Goal: Information Seeking & Learning: Learn about a topic

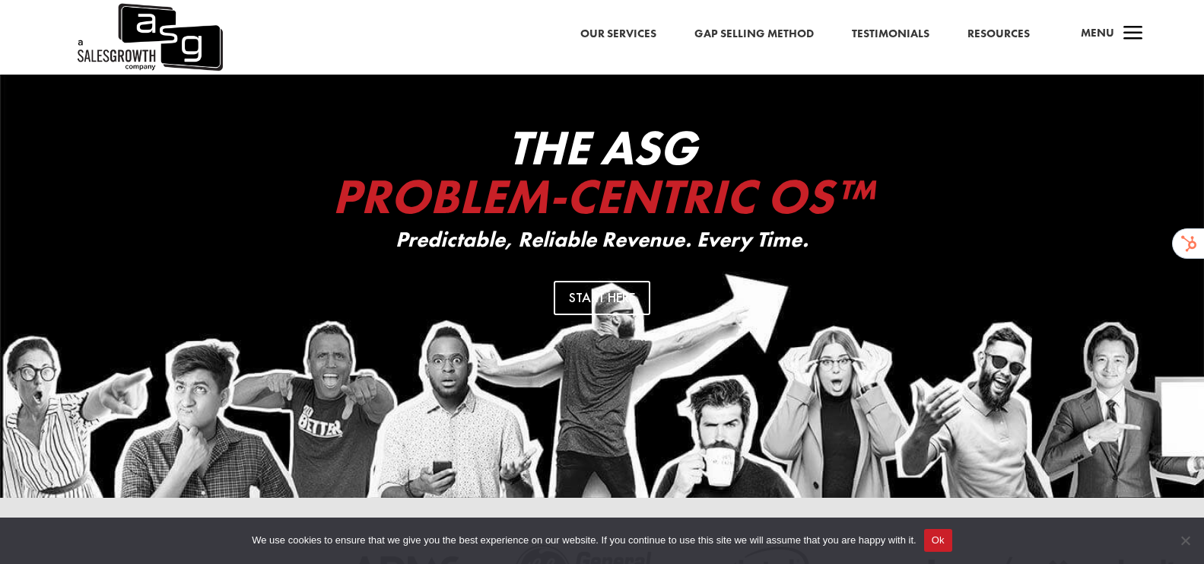
click at [1129, 36] on span "a" at bounding box center [1133, 34] width 30 height 30
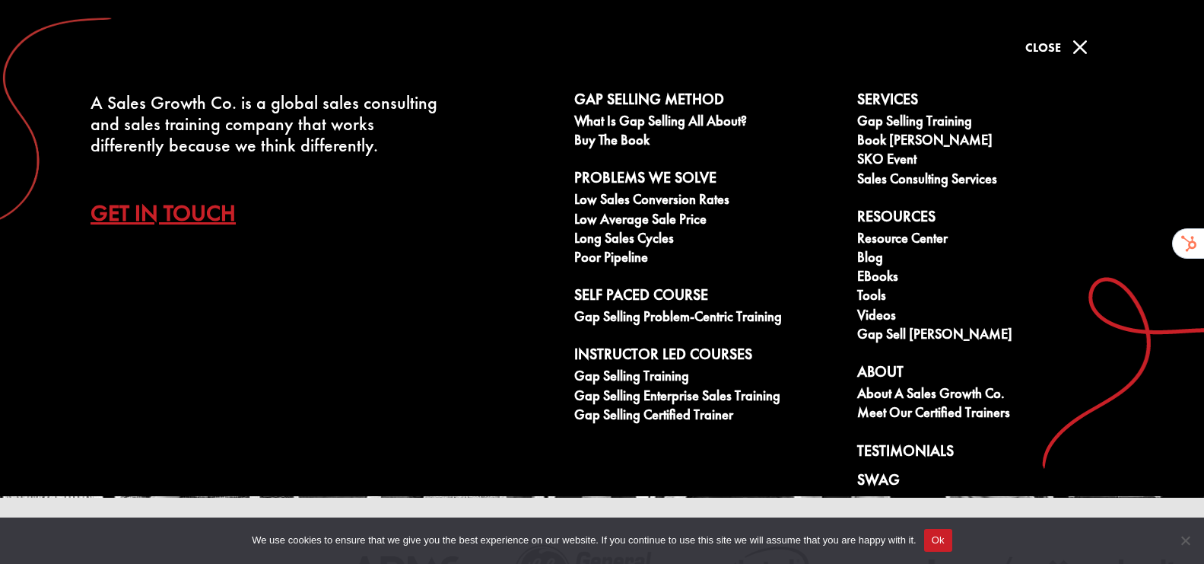
click at [1083, 40] on span "M" at bounding box center [1080, 47] width 30 height 30
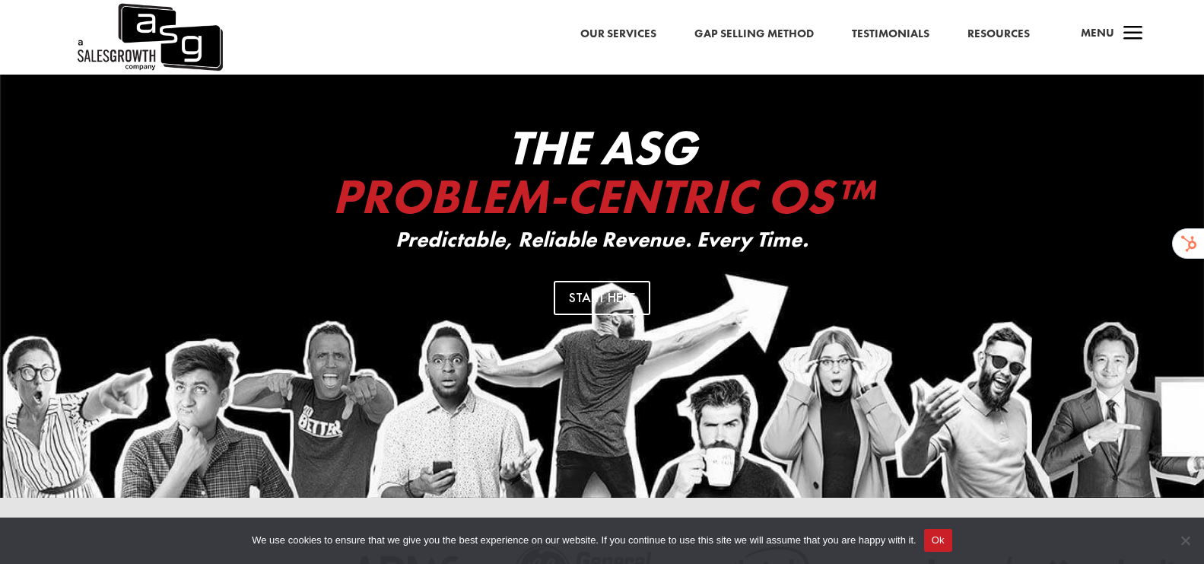
click at [974, 37] on link "Resources" at bounding box center [999, 34] width 62 height 20
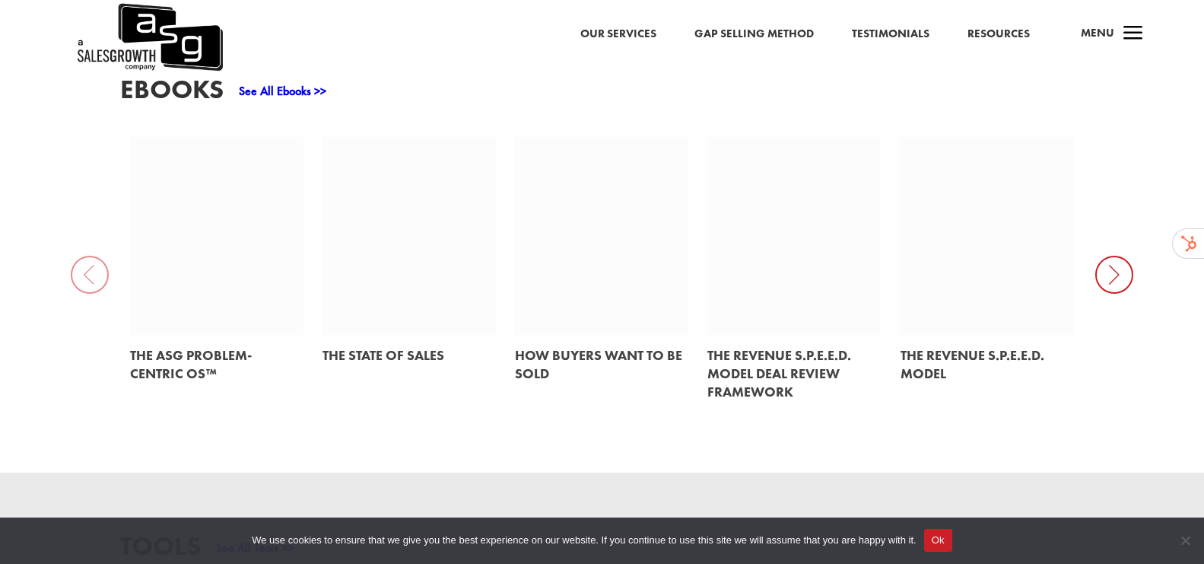
scroll to position [754, 0]
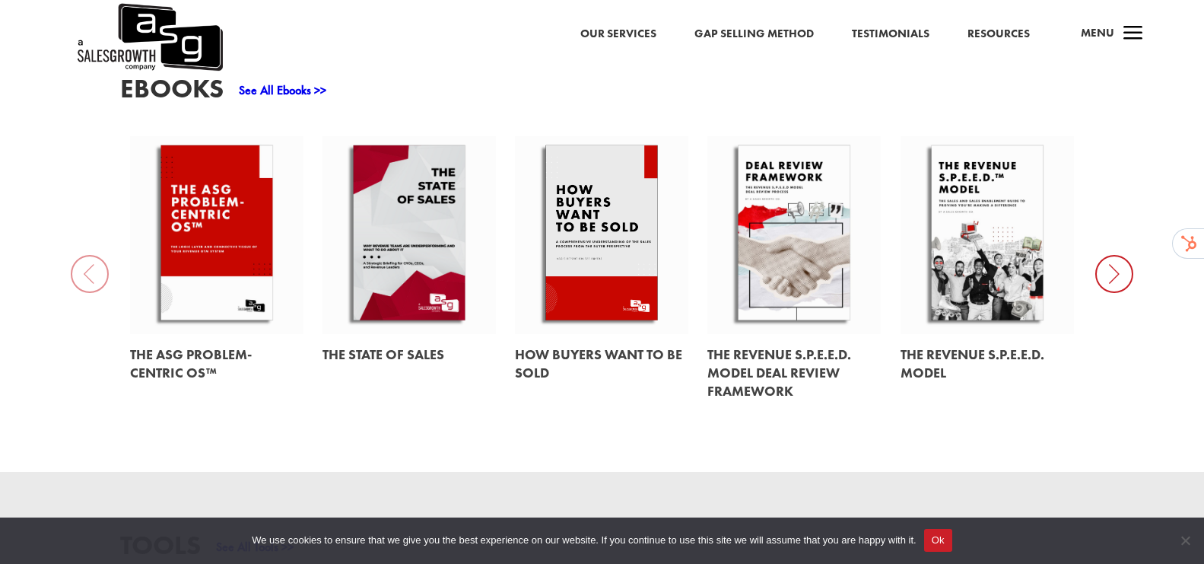
click at [1106, 258] on icon at bounding box center [1115, 274] width 38 height 38
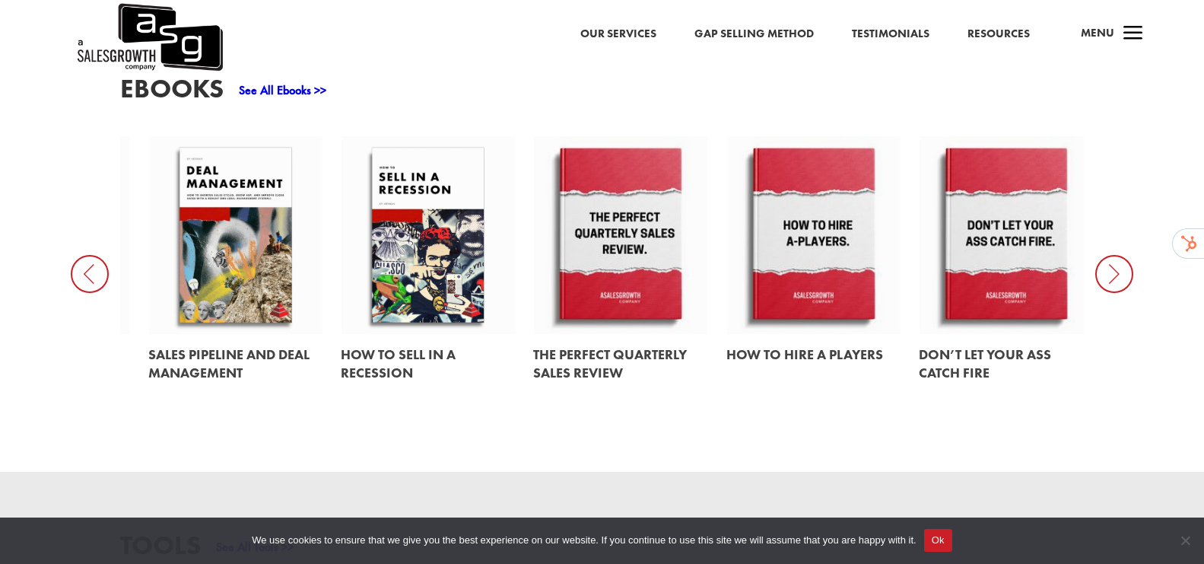
click at [1106, 258] on icon at bounding box center [1115, 274] width 38 height 38
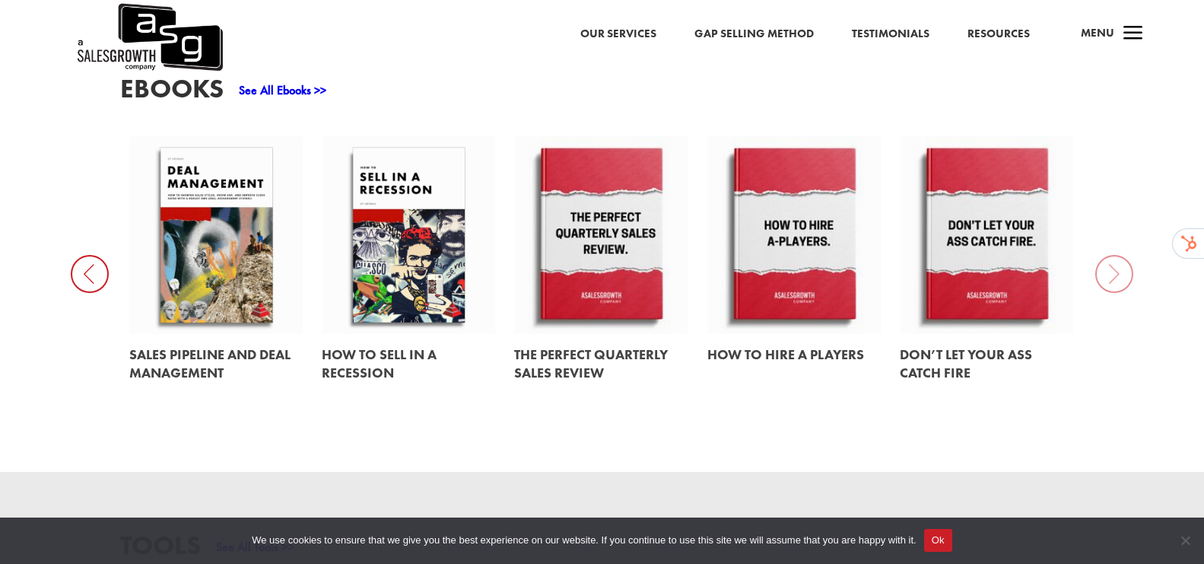
click at [1106, 258] on div "EBooks See All Ebooks >> The ASG Problem-Centric OS™ The State of Sales How Buy…" at bounding box center [602, 243] width 1204 height 456
drag, startPoint x: 83, startPoint y: 250, endPoint x: 215, endPoint y: 247, distance: 132.4
click at [83, 255] on icon at bounding box center [90, 274] width 38 height 38
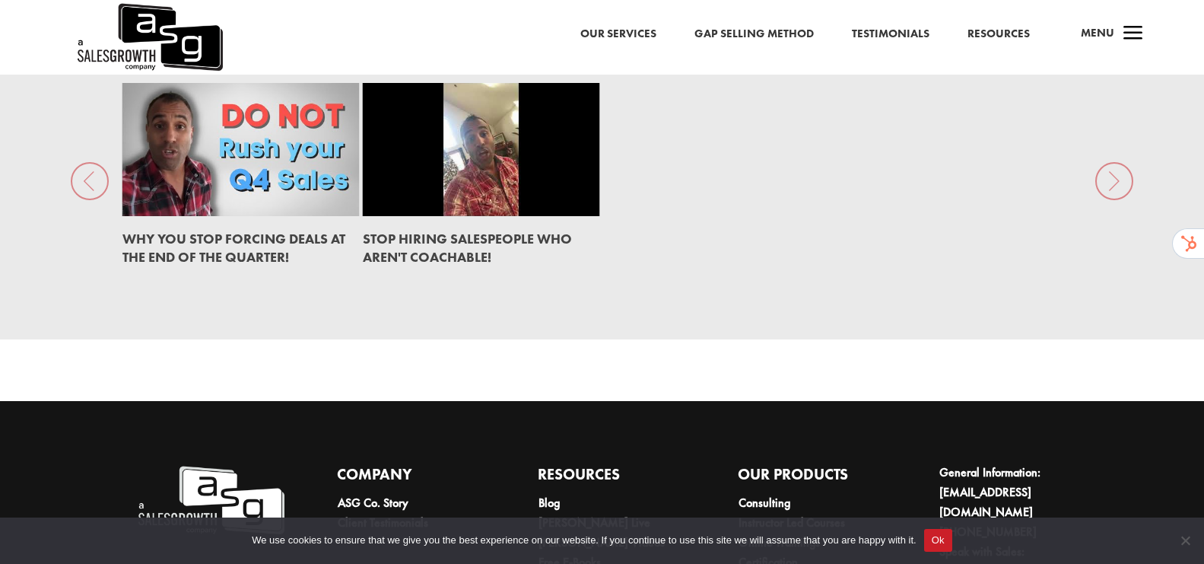
scroll to position [2294, 0]
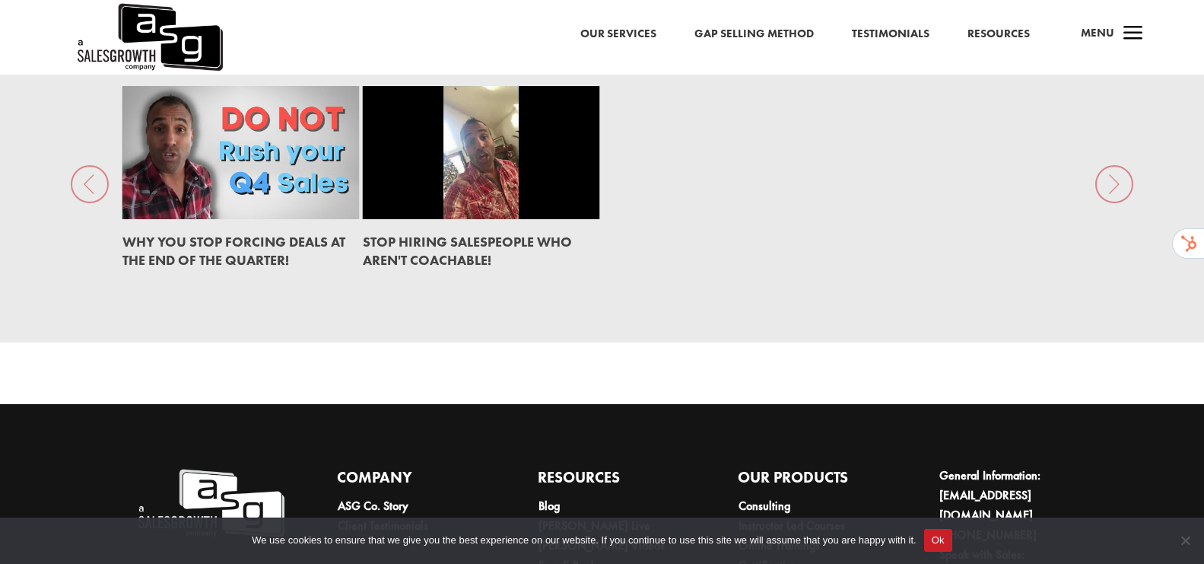
click at [992, 33] on link "Resources" at bounding box center [999, 34] width 62 height 20
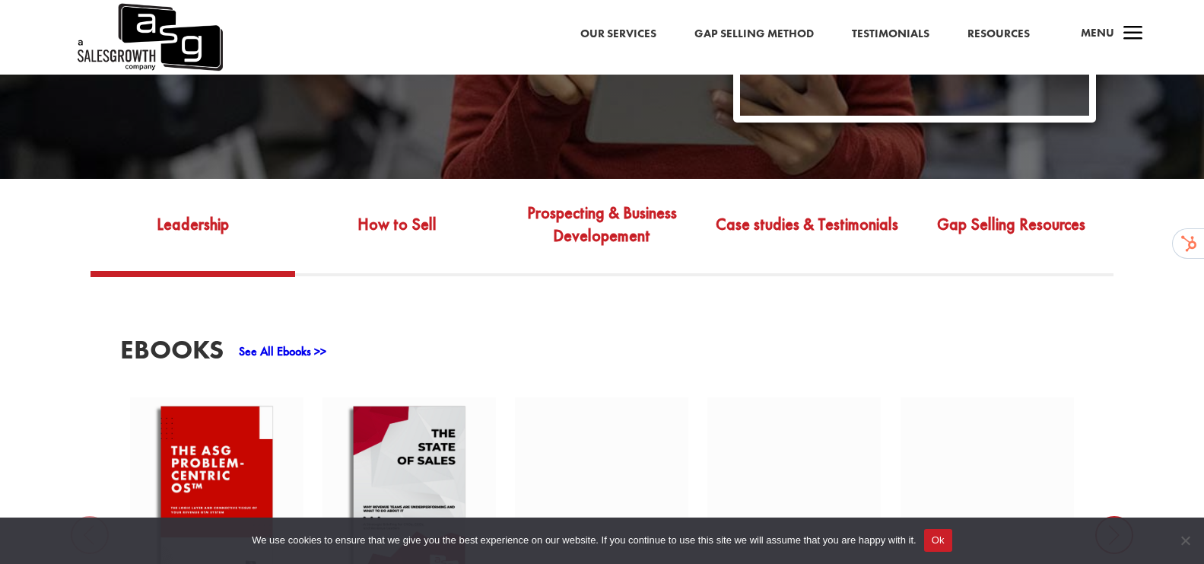
scroll to position [498, 0]
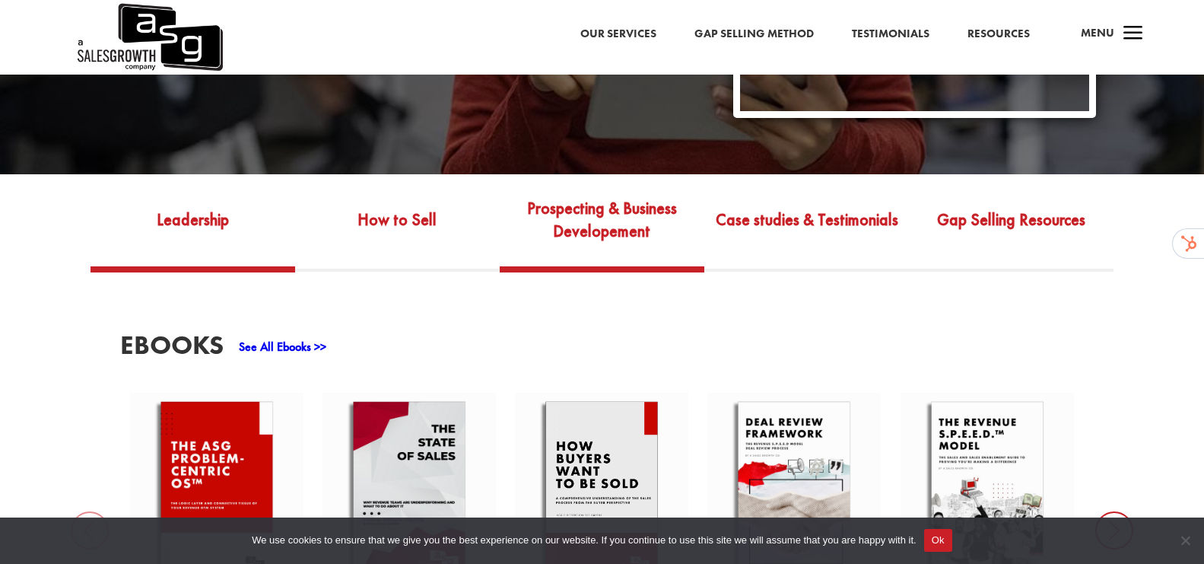
click at [599, 199] on link "Prospecting & Business Developement" at bounding box center [602, 231] width 205 height 72
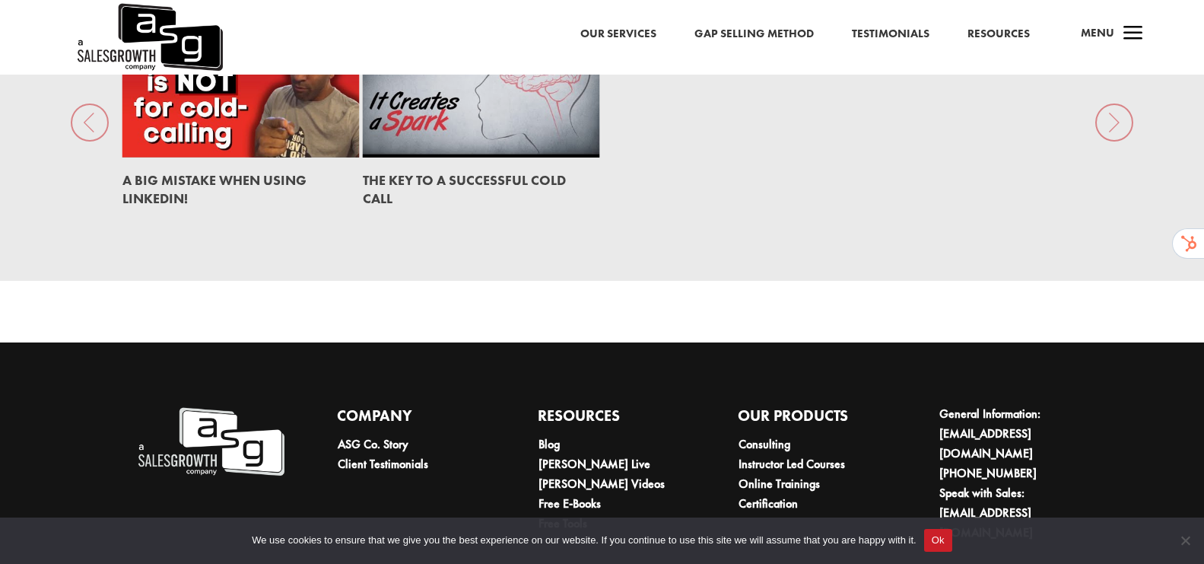
scroll to position [2252, 0]
